Goal: Browse casually: Explore the website without a specific task or goal

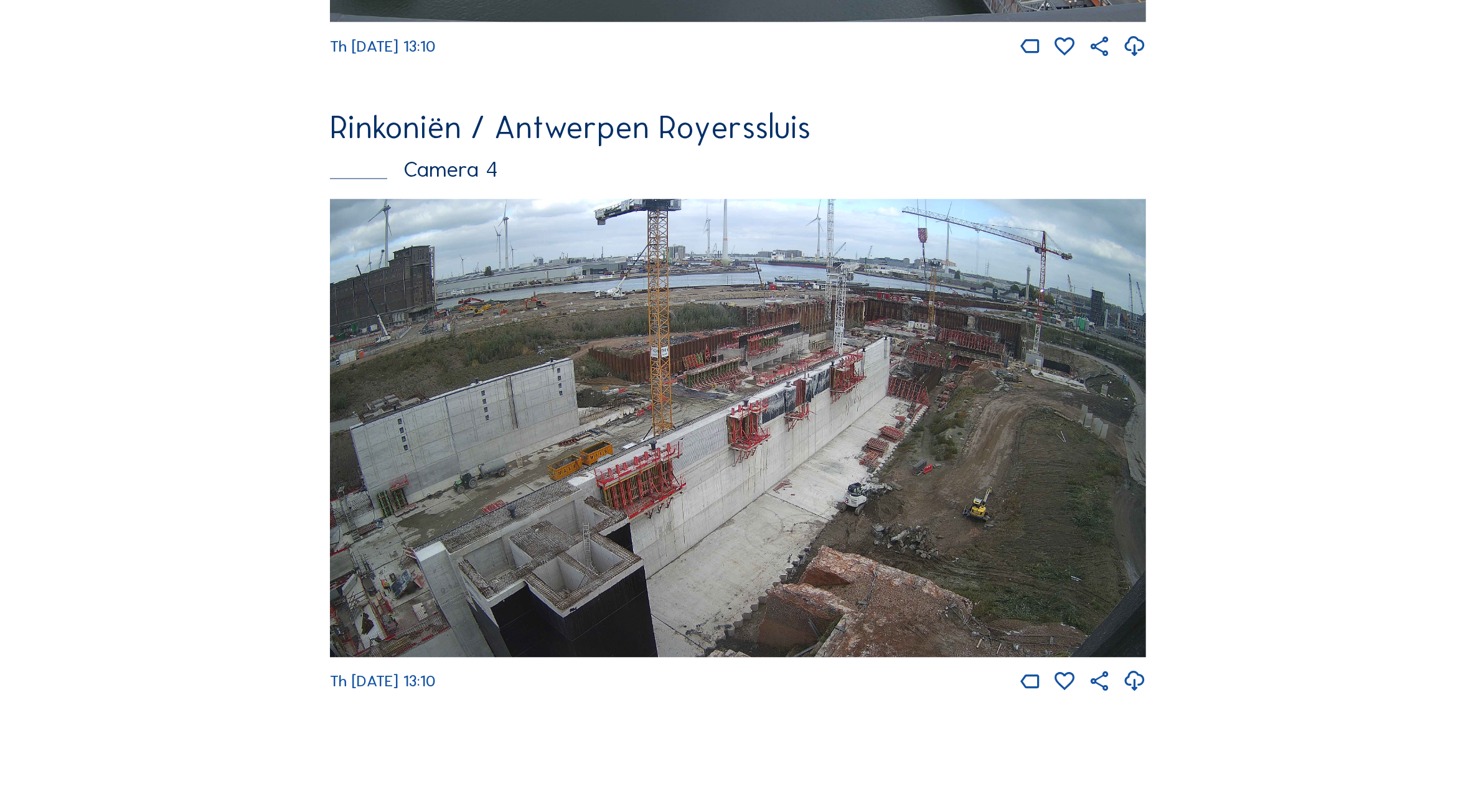
scroll to position [2640, 0]
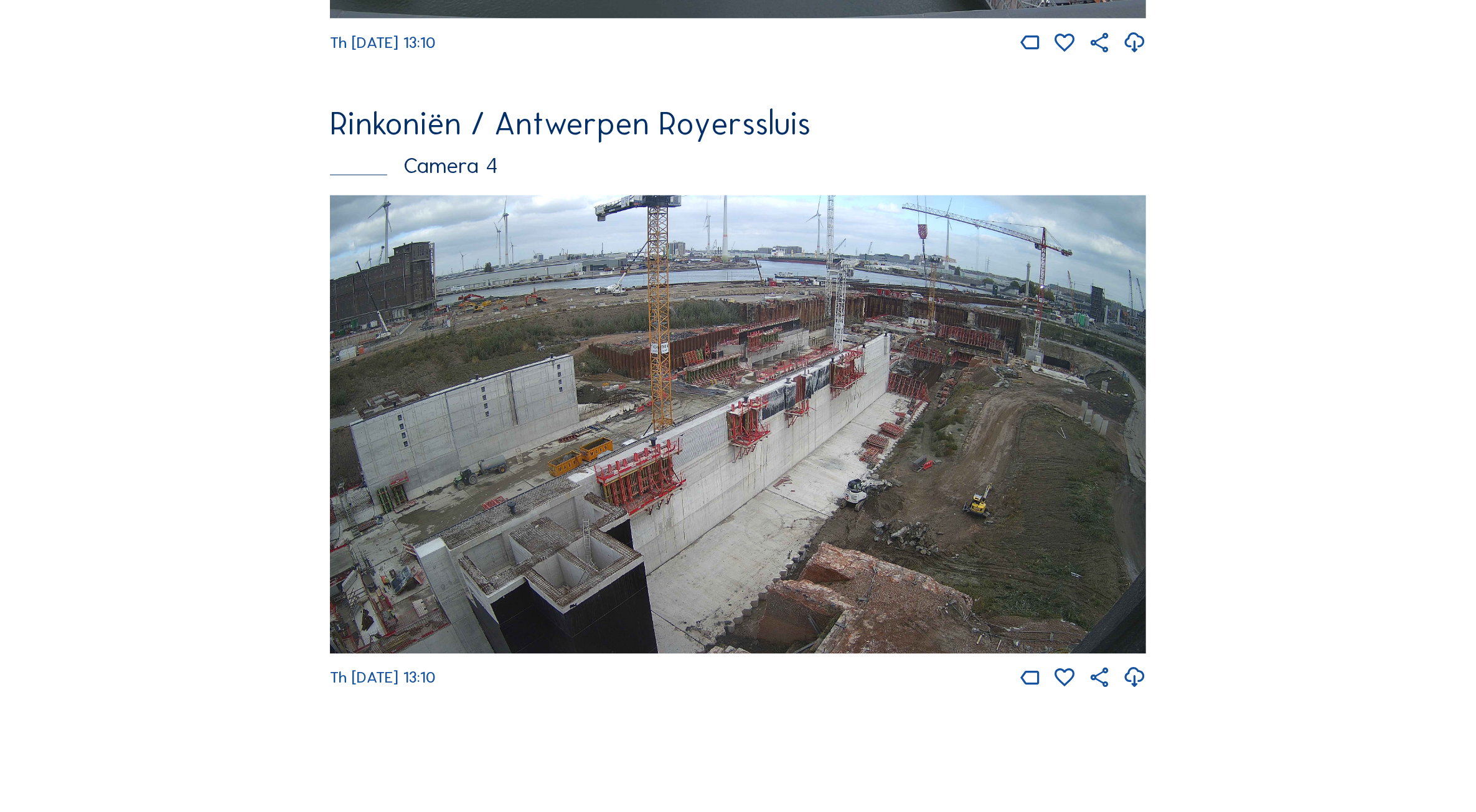
click at [791, 435] on img at bounding box center [738, 425] width 816 height 459
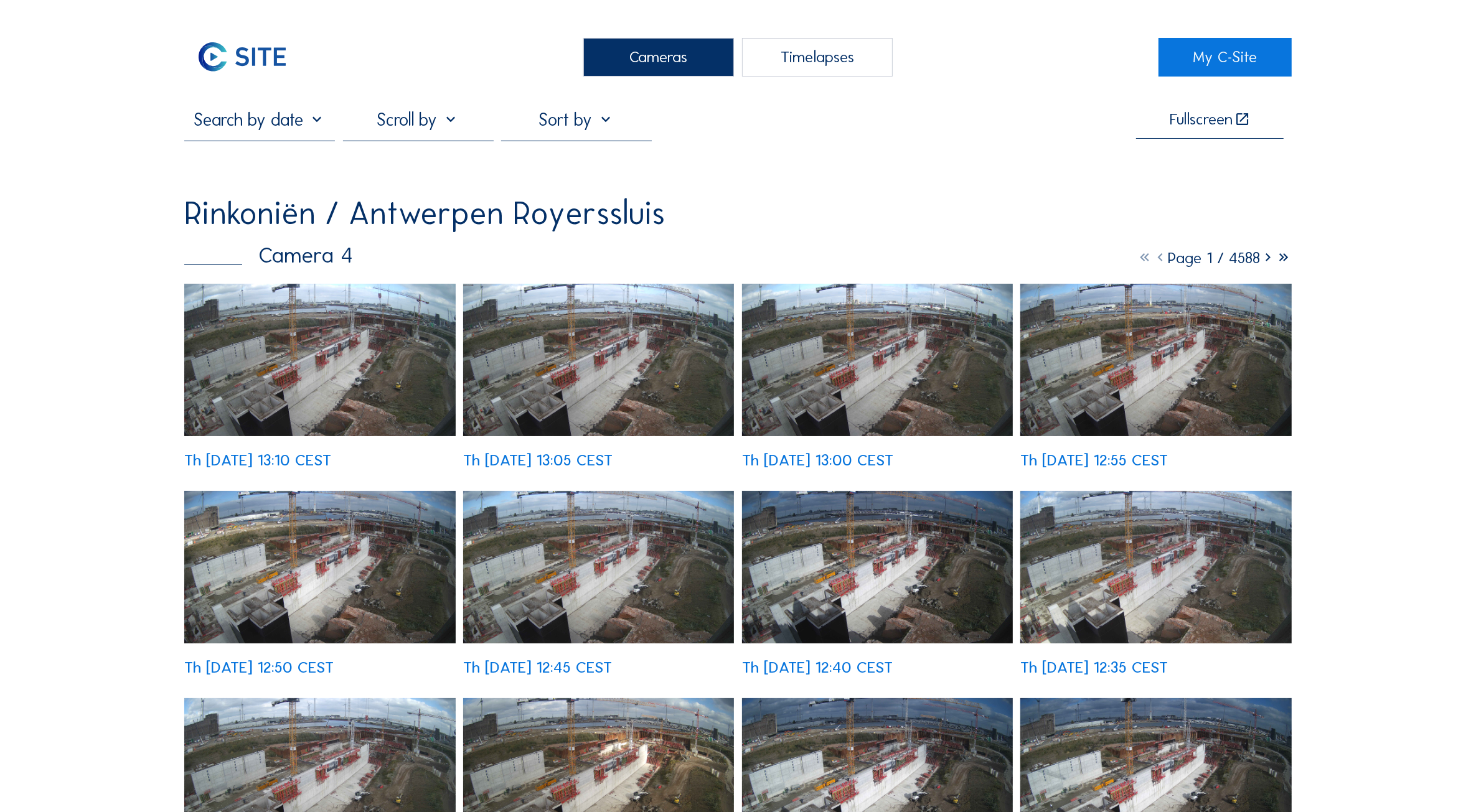
click at [349, 339] on img at bounding box center [319, 360] width 271 height 152
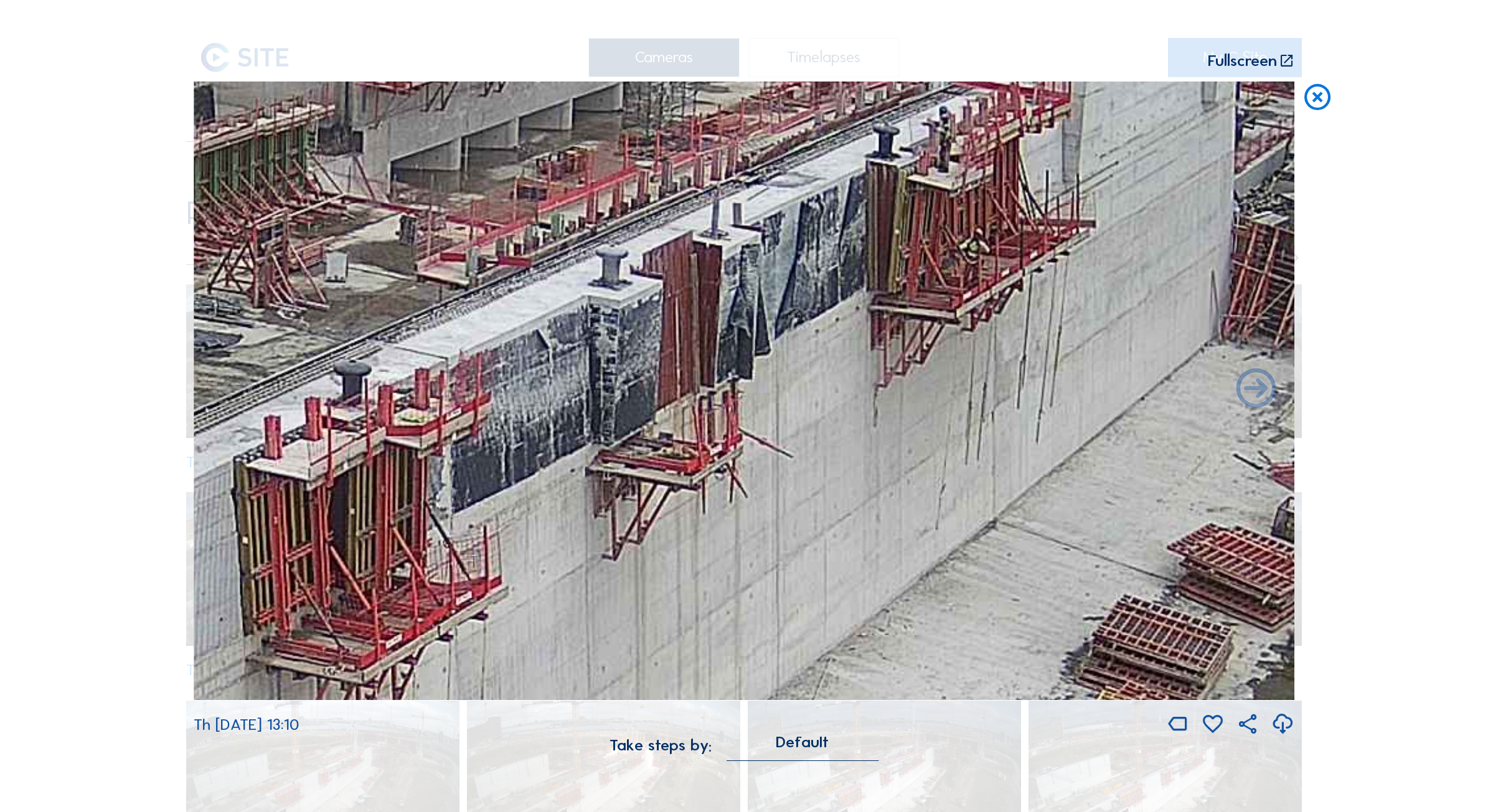
drag, startPoint x: 590, startPoint y: 417, endPoint x: 429, endPoint y: 459, distance: 166.4
click at [429, 459] on img at bounding box center [743, 391] width 1101 height 619
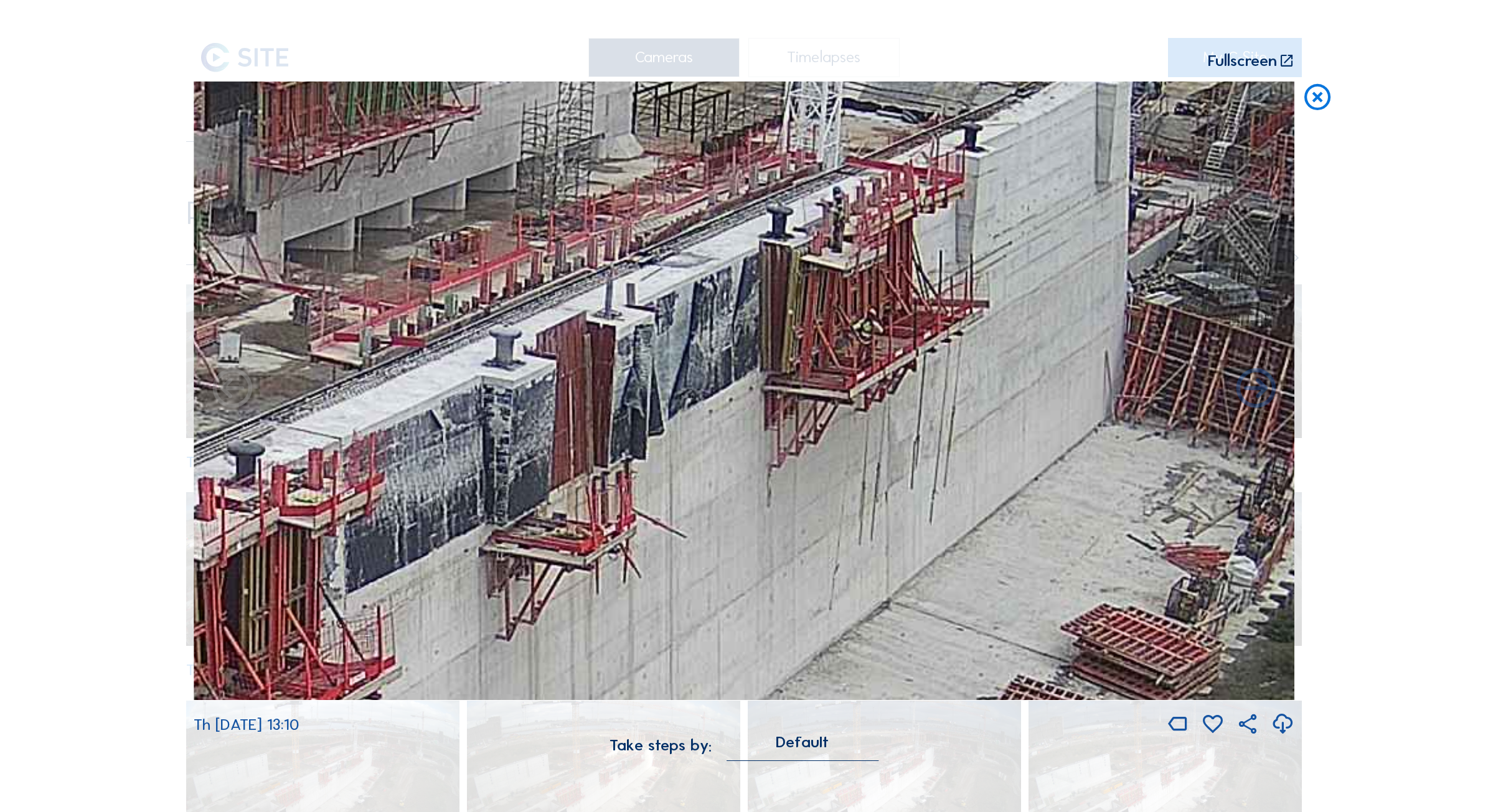
drag, startPoint x: 882, startPoint y: 394, endPoint x: 801, endPoint y: 290, distance: 131.8
click at [801, 290] on img at bounding box center [743, 391] width 1101 height 619
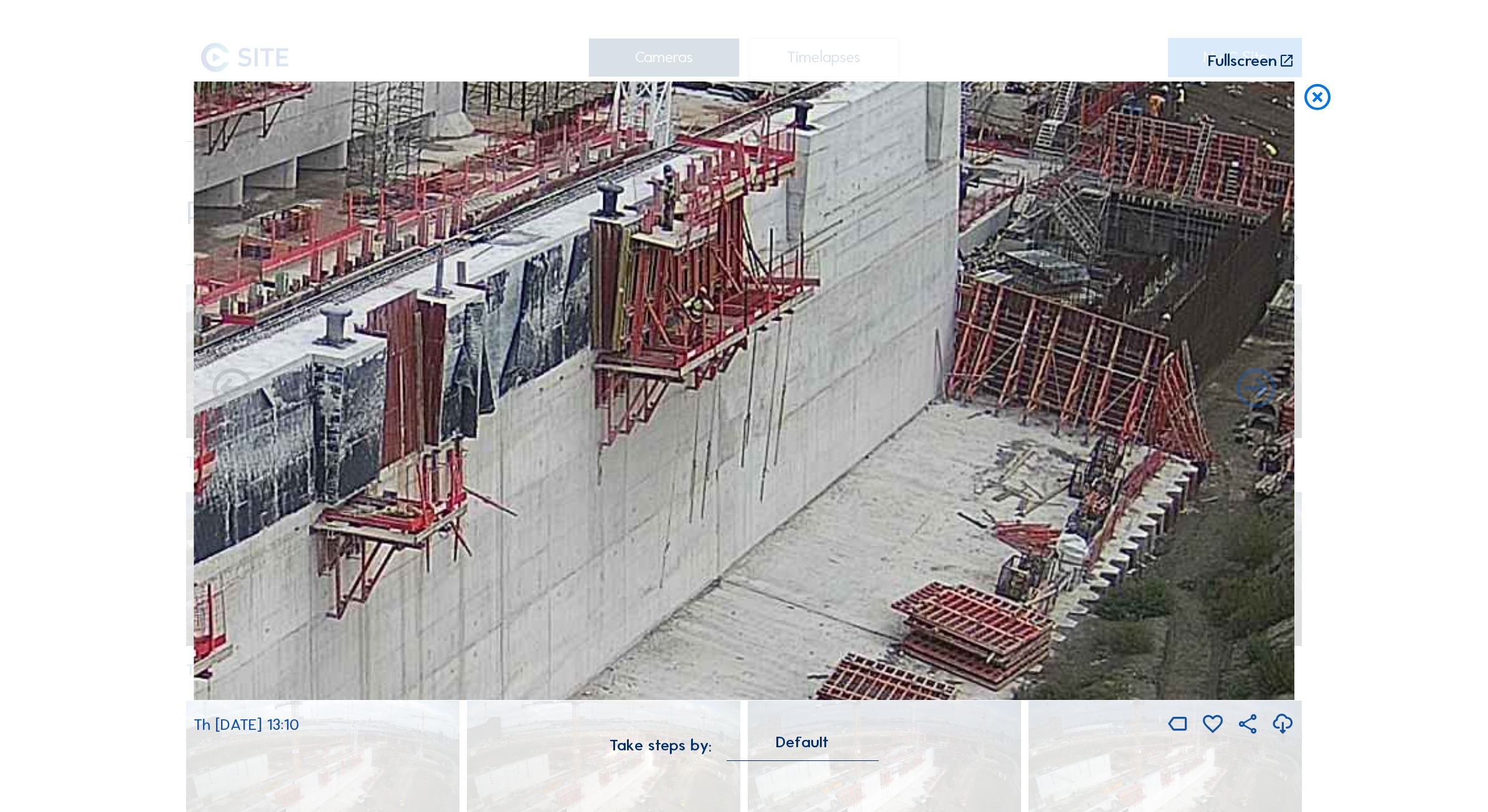
drag, startPoint x: 627, startPoint y: 459, endPoint x: 394, endPoint y: 458, distance: 233.0
click at [394, 458] on img at bounding box center [743, 391] width 1101 height 619
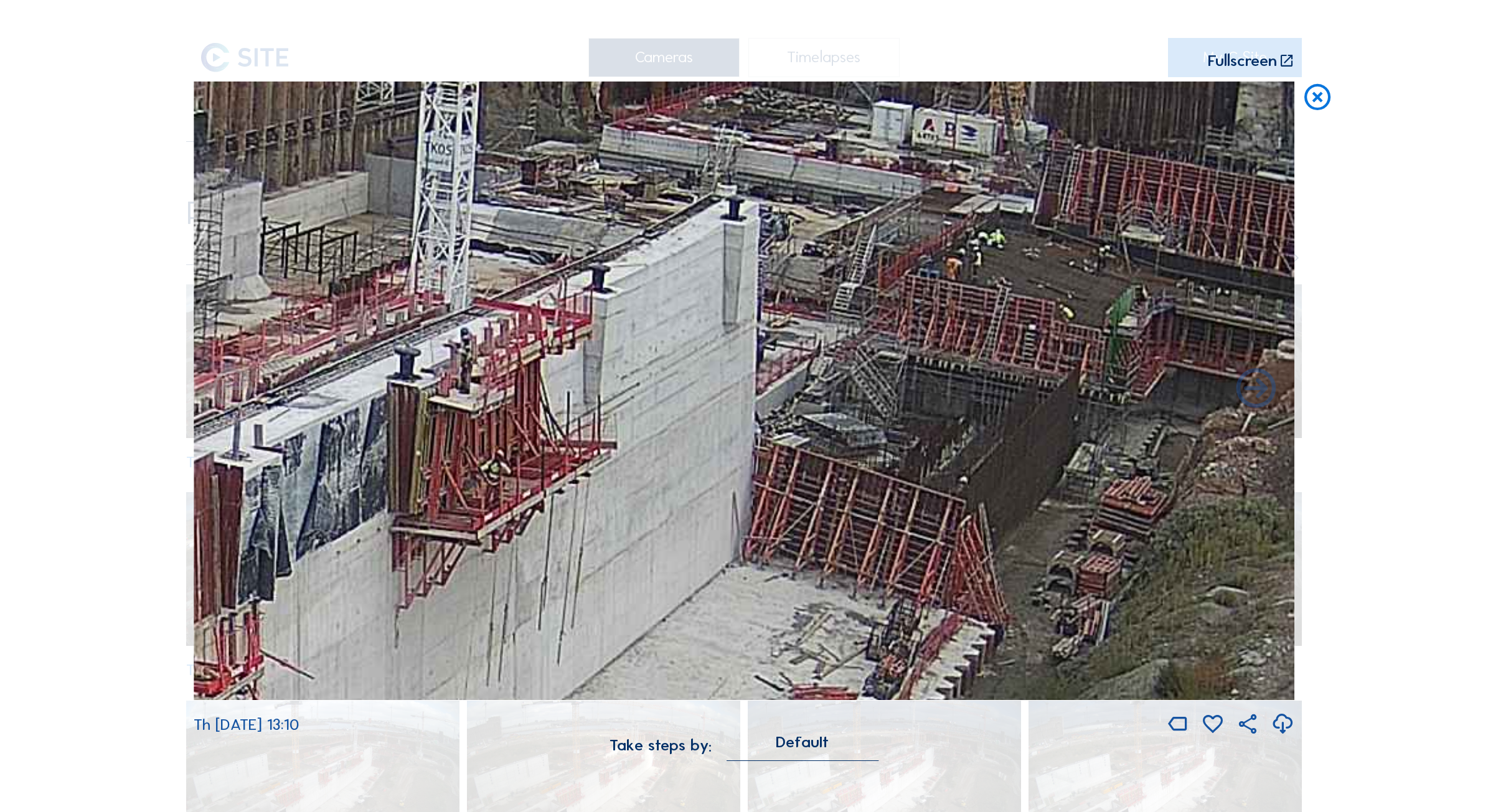
drag, startPoint x: 1007, startPoint y: 241, endPoint x: 869, endPoint y: 383, distance: 198.0
click at [869, 383] on img at bounding box center [743, 391] width 1101 height 619
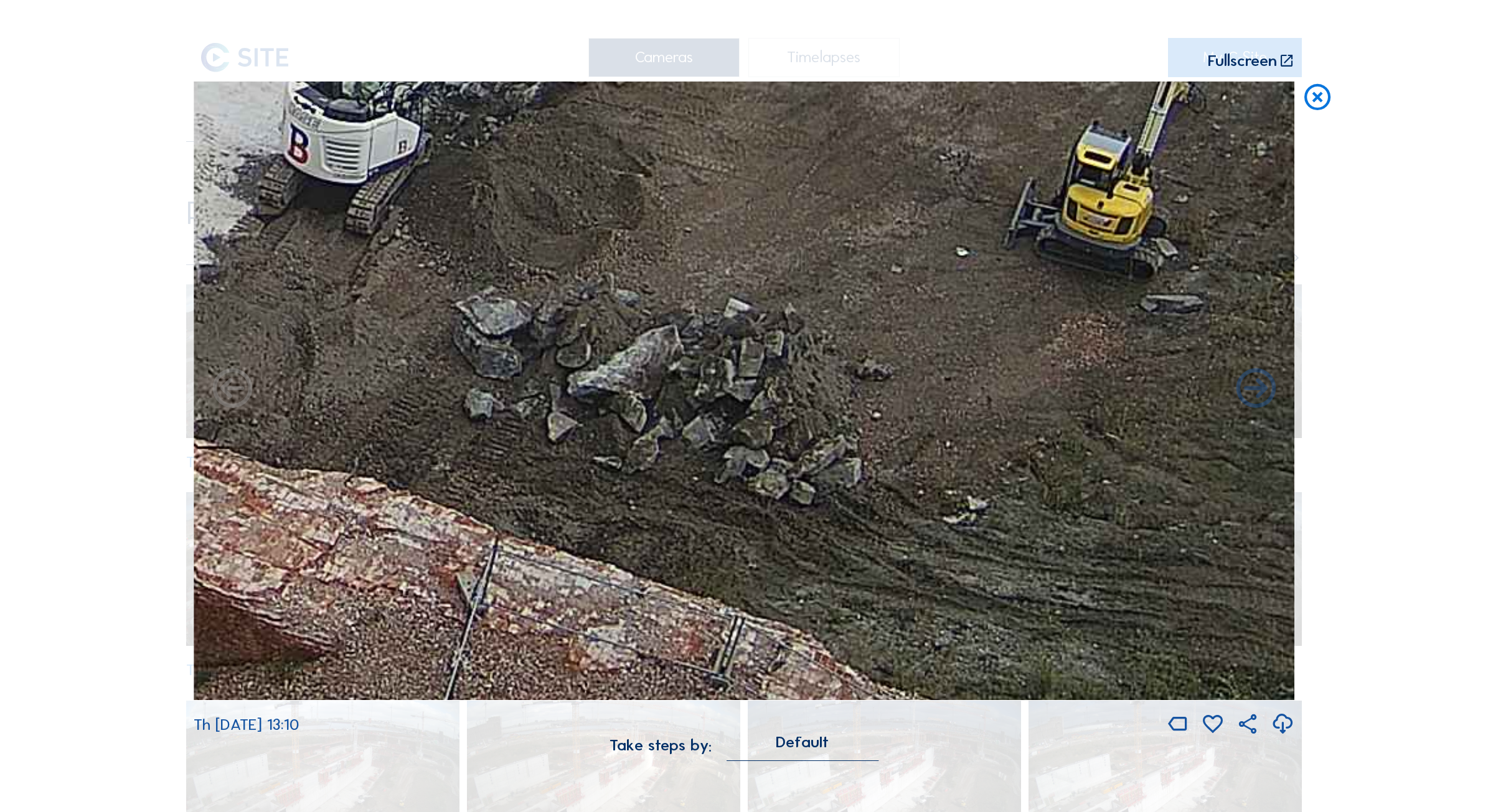
drag, startPoint x: 716, startPoint y: 440, endPoint x: 997, endPoint y: 299, distance: 314.4
click at [997, 299] on img at bounding box center [743, 391] width 1101 height 619
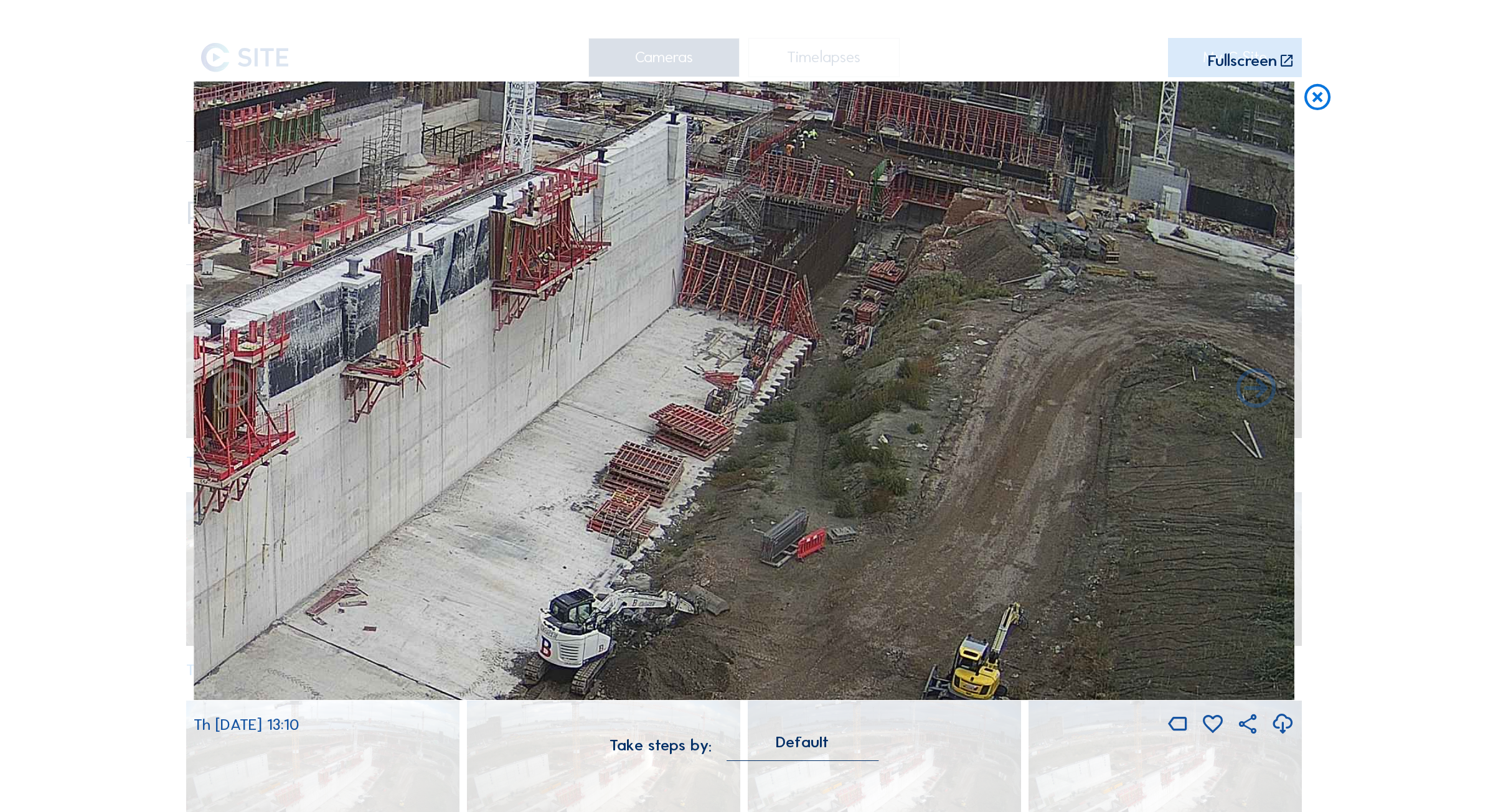
drag, startPoint x: 954, startPoint y: 381, endPoint x: 895, endPoint y: 704, distance: 328.3
click at [895, 704] on div "Th [DATE] 13:10" at bounding box center [743, 409] width 1101 height 656
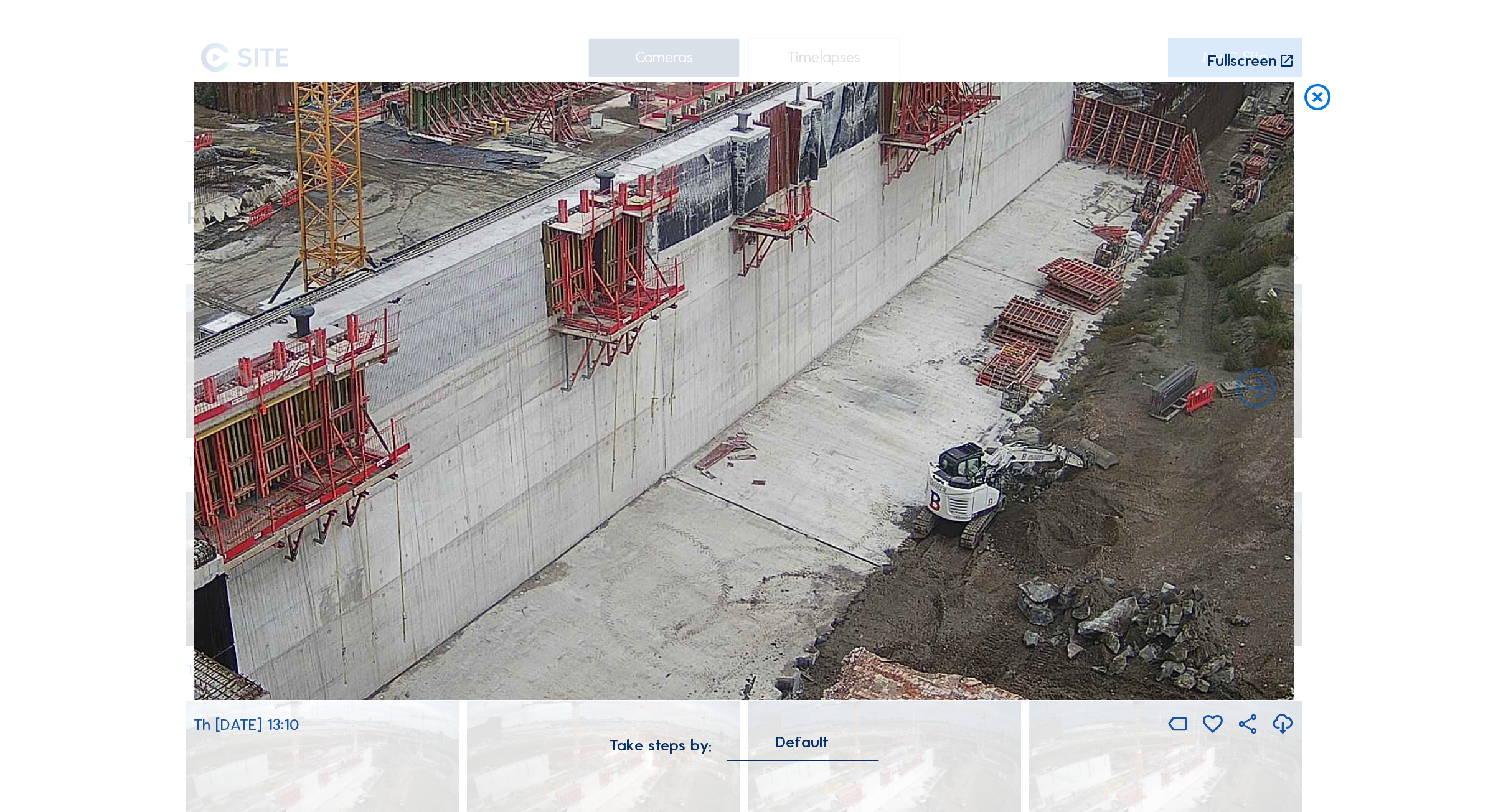
drag, startPoint x: 428, startPoint y: 481, endPoint x: 819, endPoint y: 343, distance: 414.6
click at [828, 327] on img at bounding box center [743, 391] width 1101 height 619
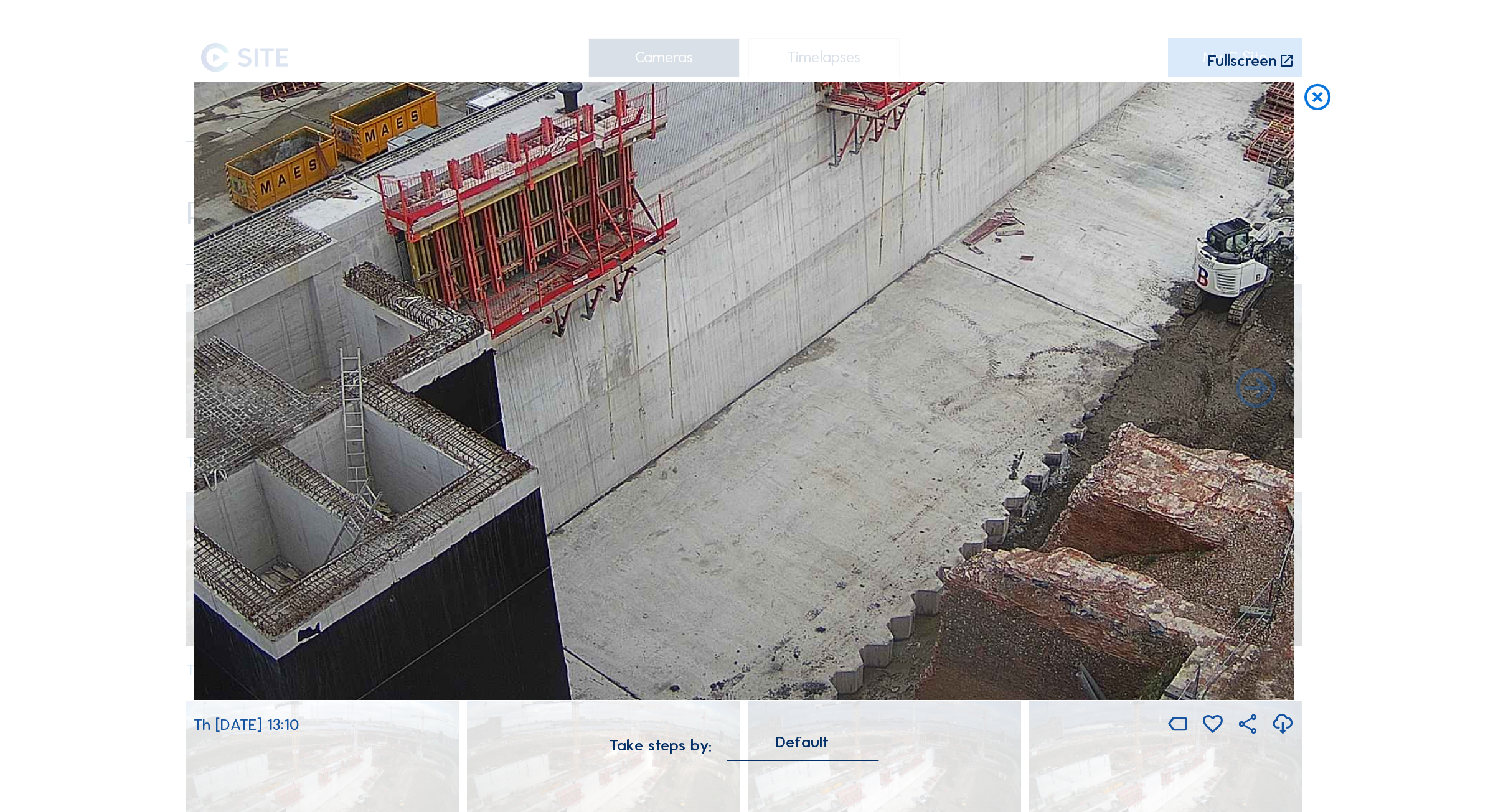
drag, startPoint x: 599, startPoint y: 418, endPoint x: 824, endPoint y: 300, distance: 254.1
click at [859, 252] on img at bounding box center [743, 391] width 1101 height 619
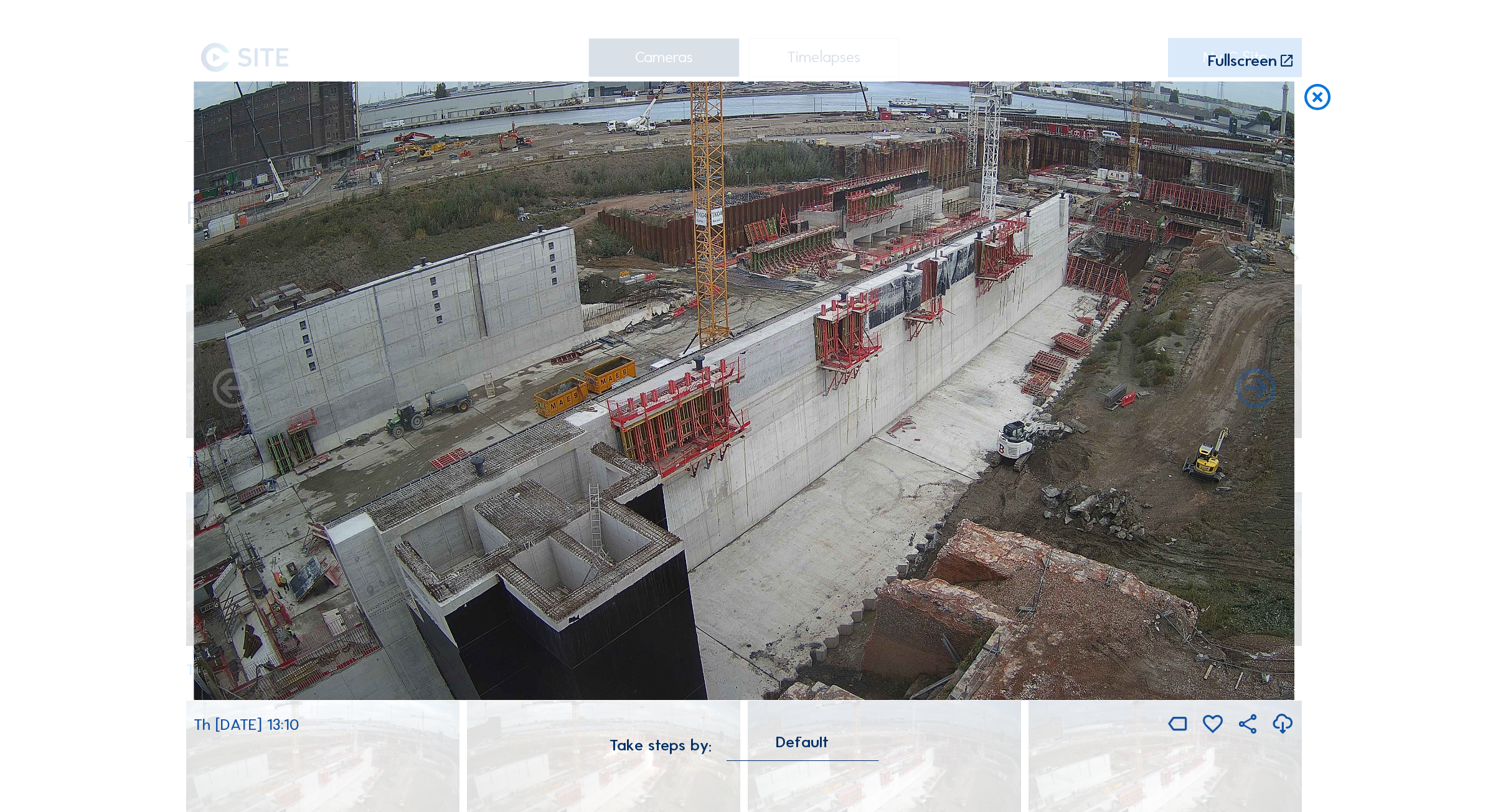
drag, startPoint x: 527, startPoint y: 543, endPoint x: 893, endPoint y: 271, distance: 456.0
click at [893, 270] on img at bounding box center [743, 391] width 1101 height 619
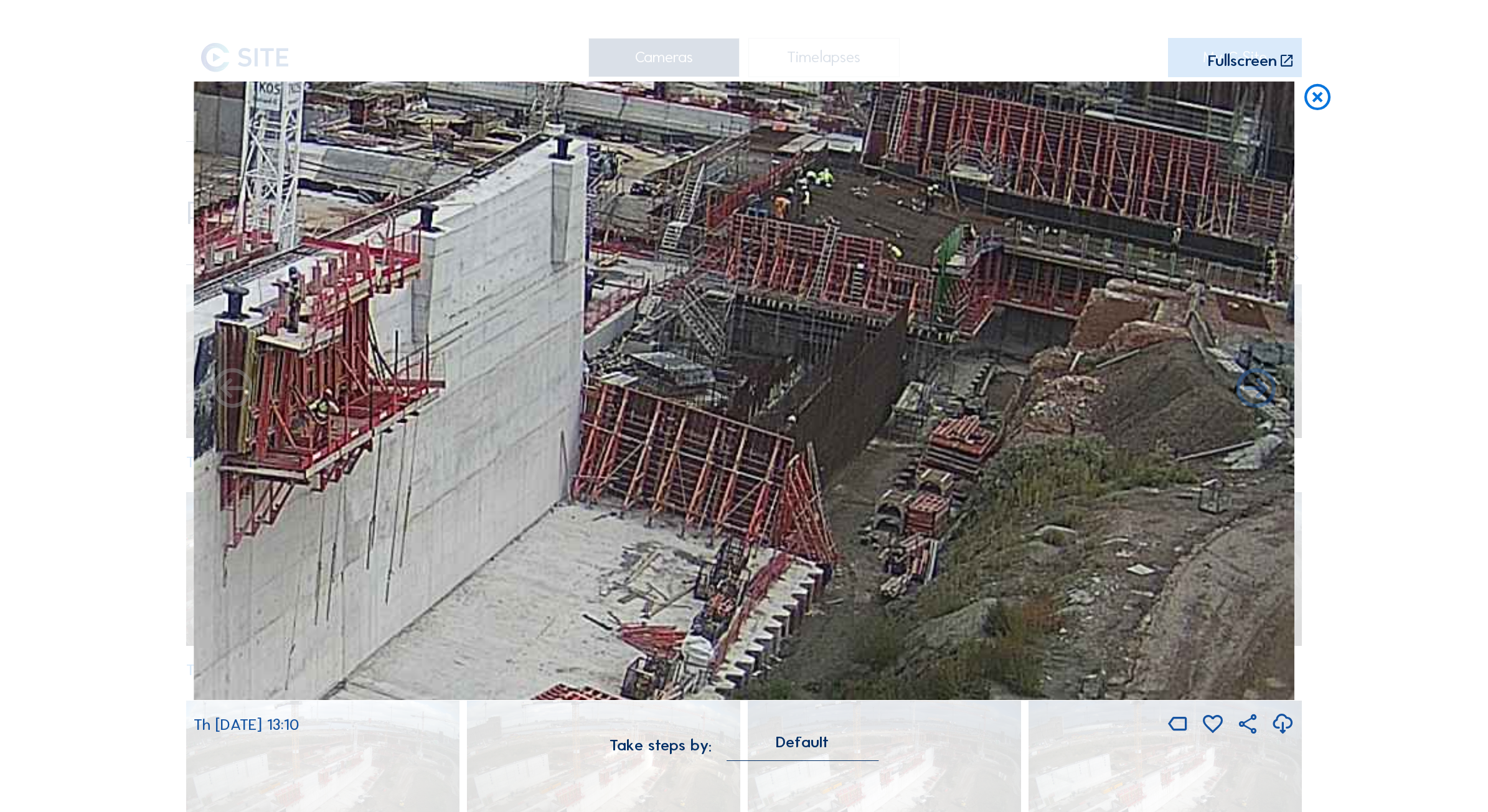
drag, startPoint x: 862, startPoint y: 86, endPoint x: 793, endPoint y: 260, distance: 187.2
click at [793, 260] on img at bounding box center [743, 391] width 1101 height 619
